Goal: Information Seeking & Learning: Understand process/instructions

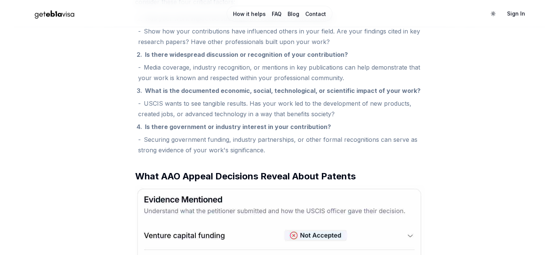
scroll to position [874, 0]
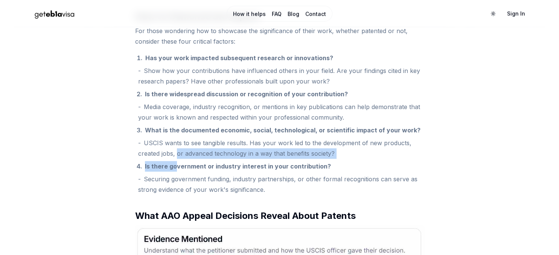
click at [178, 160] on ol "Has your work impacted subsequent research or innovations? Show how your contri…" at bounding box center [279, 124] width 289 height 142
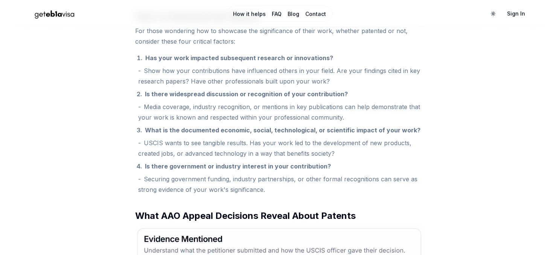
click at [178, 160] on ol "Has your work impacted subsequent research or innovations? Show how your contri…" at bounding box center [279, 124] width 289 height 142
drag, startPoint x: 209, startPoint y: 155, endPoint x: 213, endPoint y: 155, distance: 4.1
click at [213, 155] on li "USCIS wants to see tangible results. Has your work led to the development of ne…" at bounding box center [281, 148] width 286 height 21
click at [257, 177] on li "Securing government funding, industry partnerships, or other formal recognition…" at bounding box center [281, 184] width 286 height 21
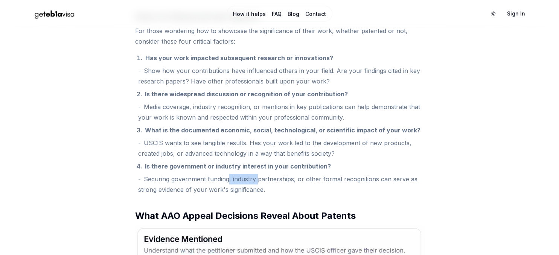
click at [257, 177] on li "Securing government funding, industry partnerships, or other formal recognition…" at bounding box center [281, 184] width 286 height 21
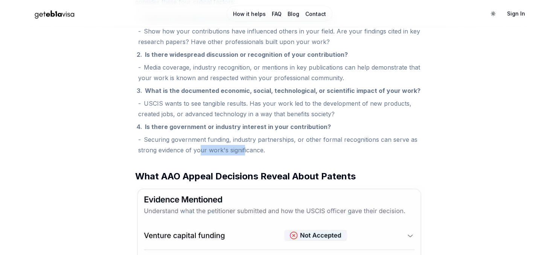
drag, startPoint x: 203, startPoint y: 145, endPoint x: 243, endPoint y: 145, distance: 39.9
click at [243, 145] on li "Securing government funding, industry partnerships, or other formal recognition…" at bounding box center [281, 144] width 286 height 21
drag, startPoint x: 224, startPoint y: 135, endPoint x: 293, endPoint y: 135, distance: 68.9
click at [293, 135] on li "Securing government funding, industry partnerships, or other formal recognition…" at bounding box center [281, 144] width 286 height 21
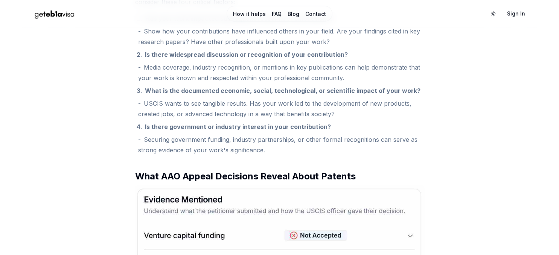
click at [293, 135] on li "Securing government funding, industry partnerships, or other formal recognition…" at bounding box center [281, 144] width 286 height 21
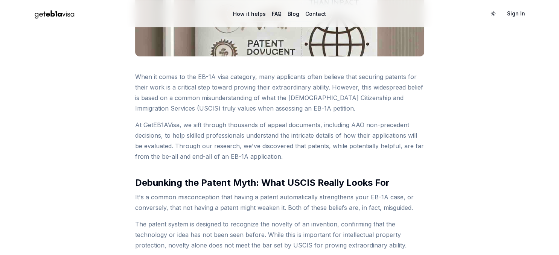
scroll to position [0, 0]
